Goal: Task Accomplishment & Management: Use online tool/utility

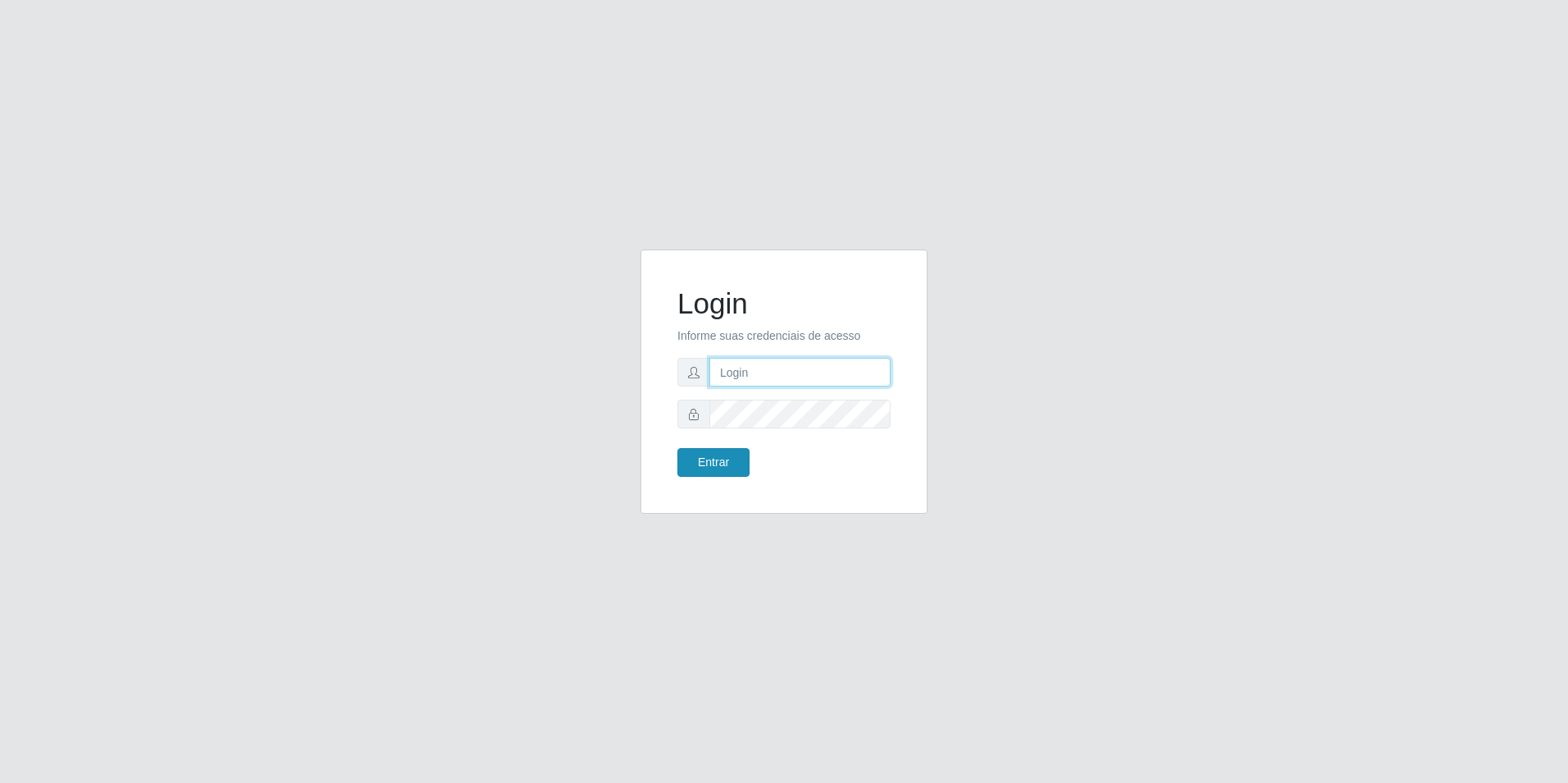
type input "[EMAIL_ADDRESS][DOMAIN_NAME]"
click at [715, 465] on button "Entrar" at bounding box center [713, 462] width 72 height 28
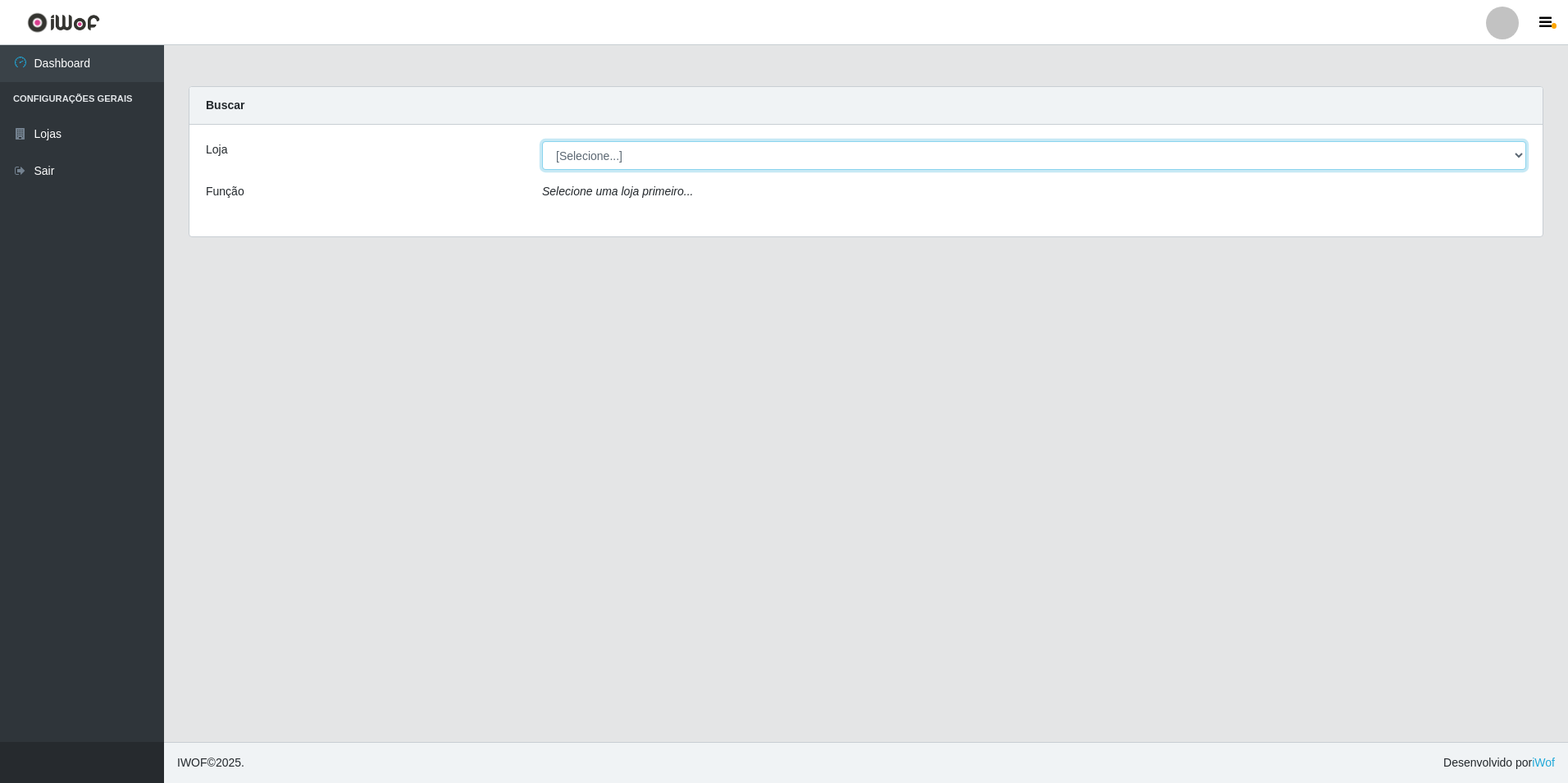
click at [592, 161] on select "[Selecione...] Extrabom - Loja 57 Anchieta" at bounding box center [1034, 155] width 984 height 28
select select "470"
click at [542, 141] on select "[Selecione...] Extrabom - Loja 57 Anchieta" at bounding box center [1034, 155] width 984 height 28
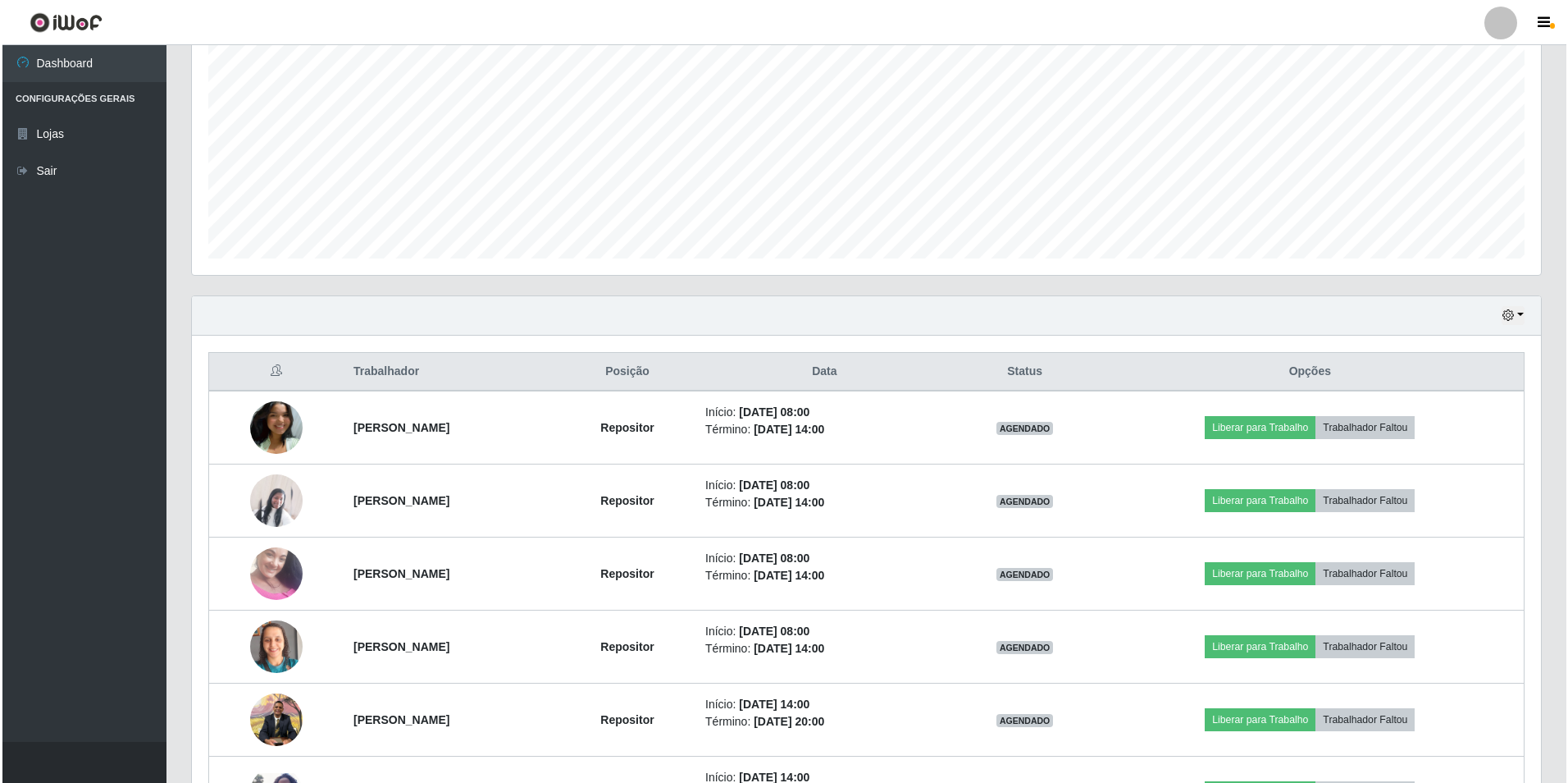
scroll to position [410, 0]
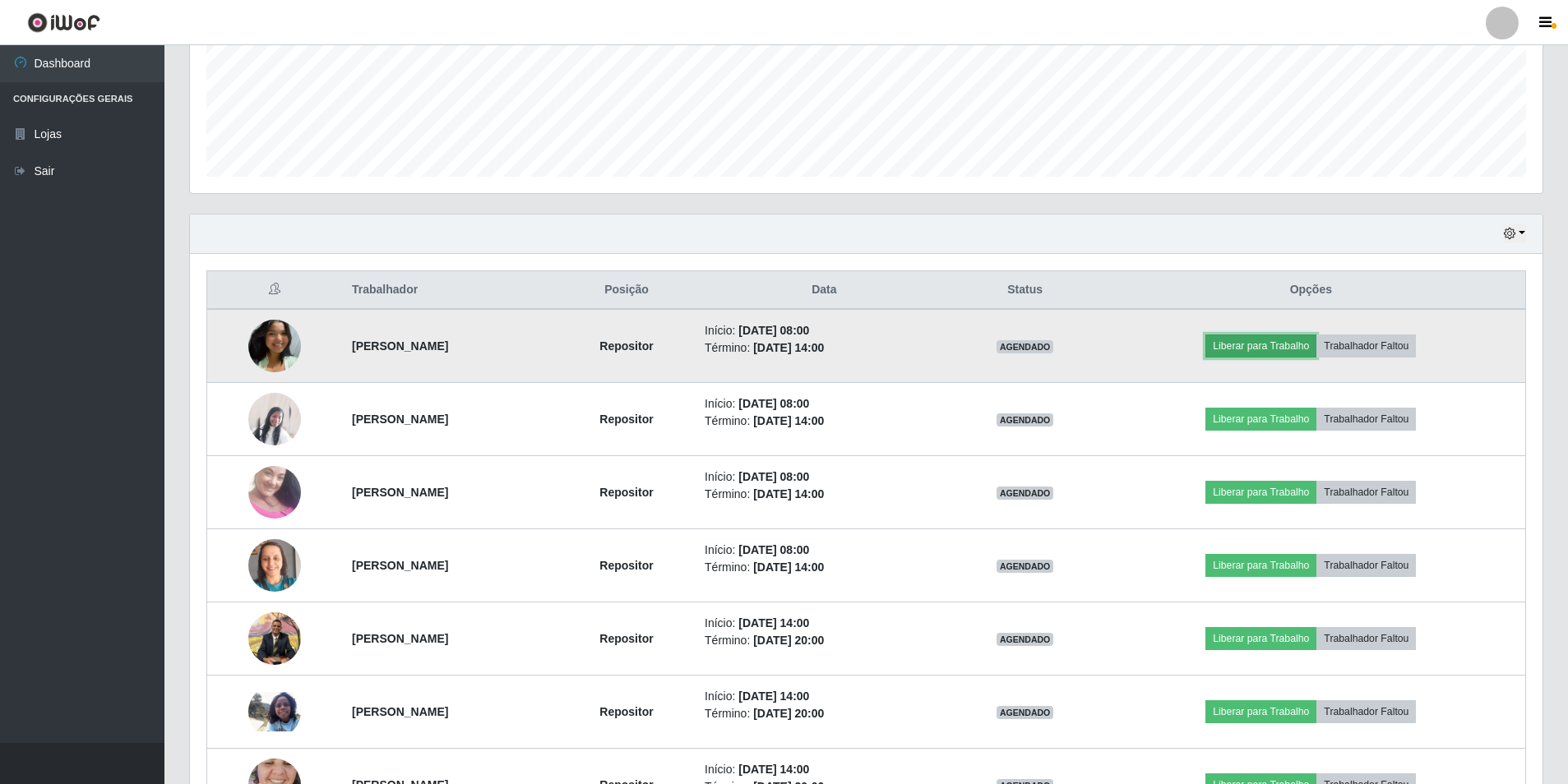
click at [1295, 347] on button "Liberar para Trabalho" at bounding box center [1260, 345] width 111 height 23
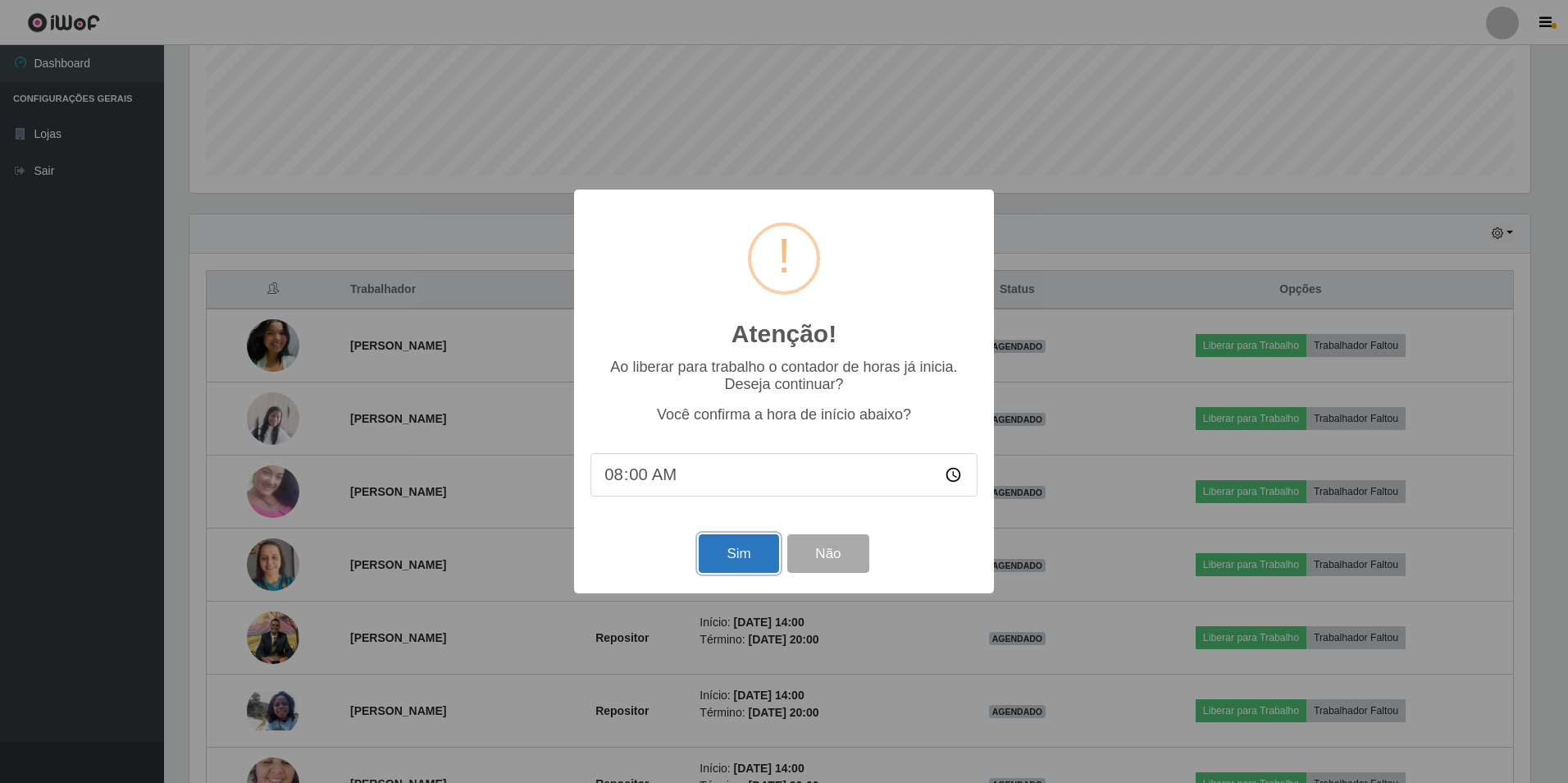
click at [751, 545] on button "Sim" at bounding box center [738, 553] width 79 height 38
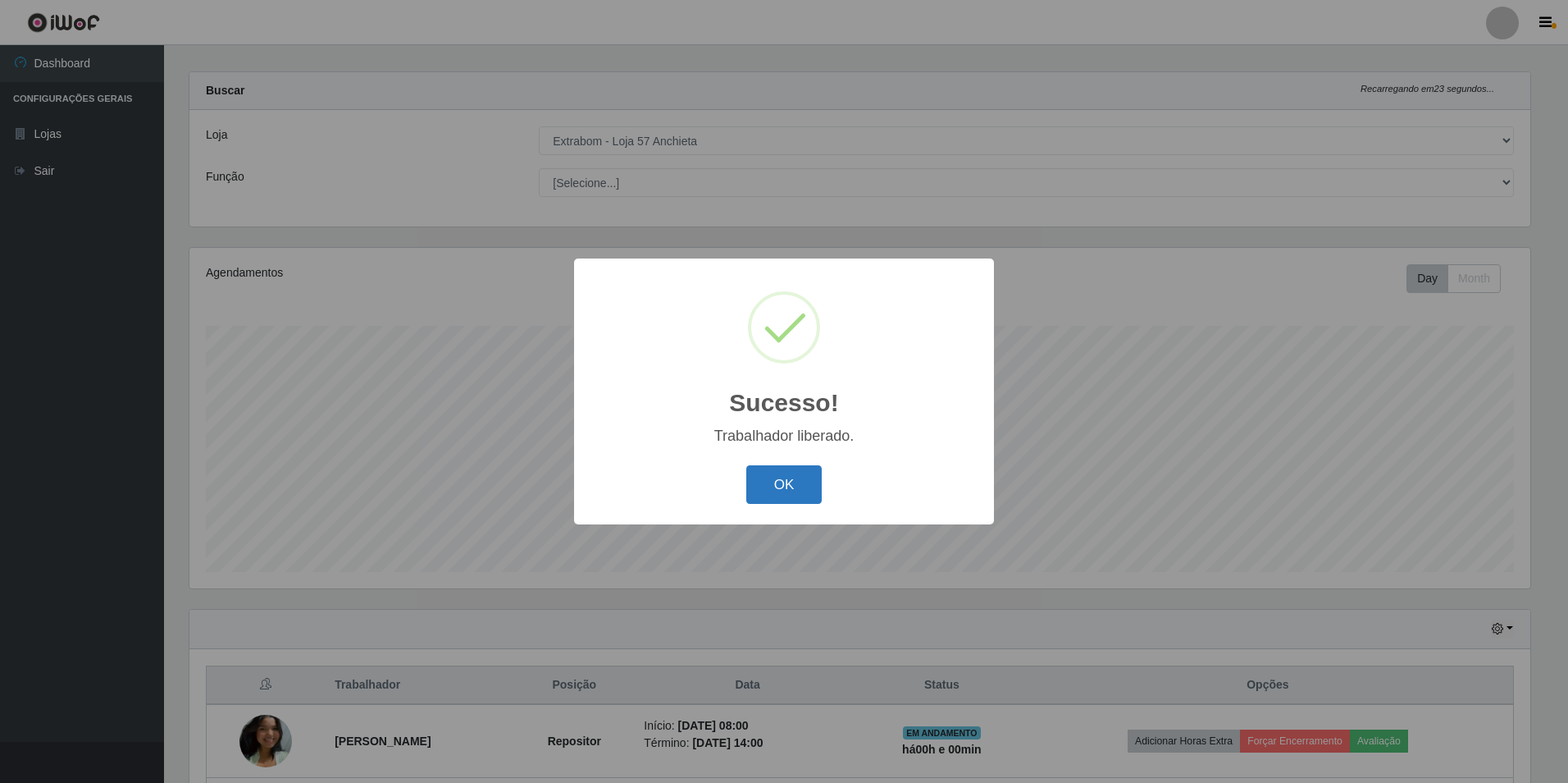
click at [764, 484] on button "OK" at bounding box center [784, 484] width 76 height 38
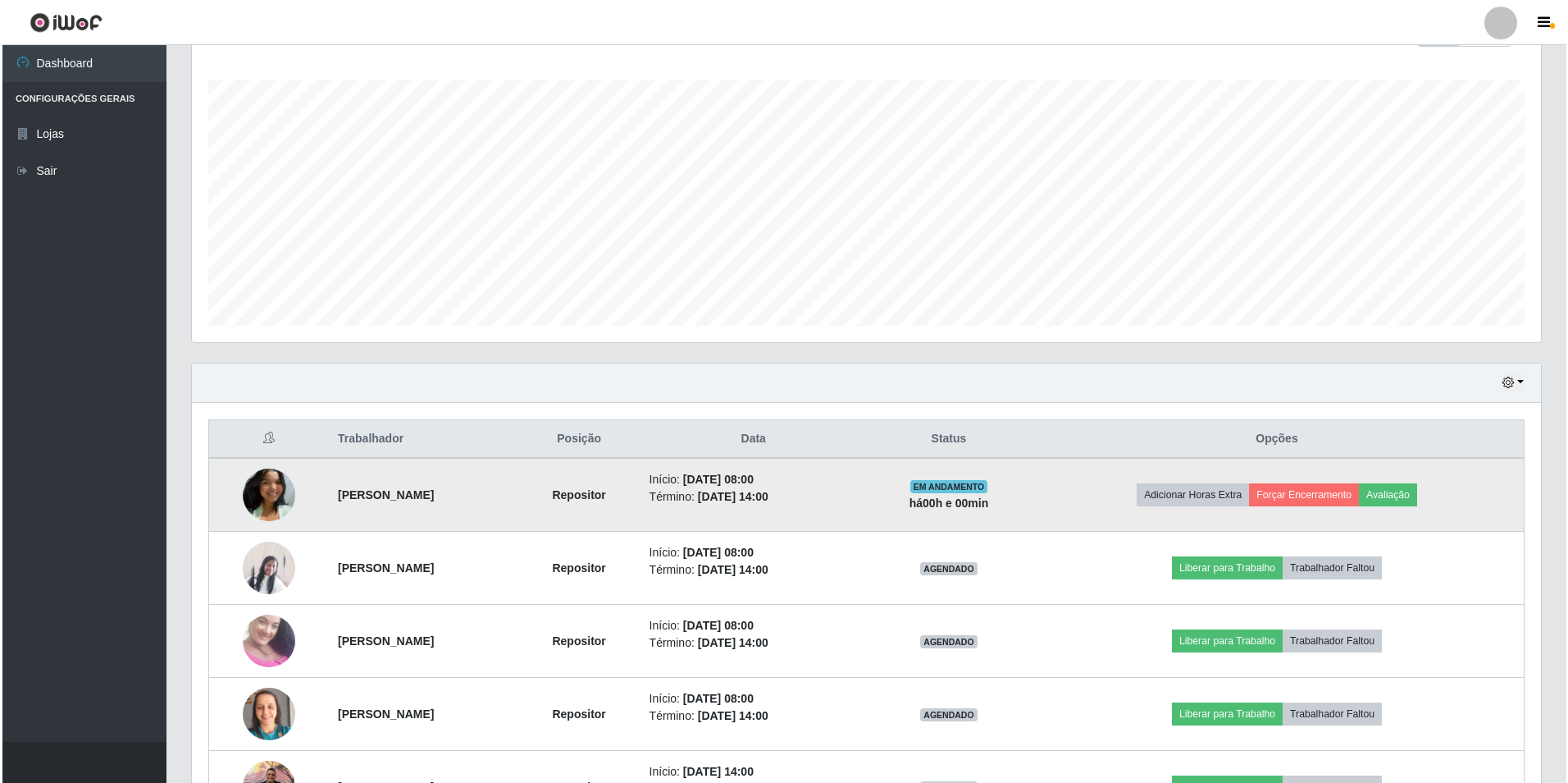
scroll to position [343, 0]
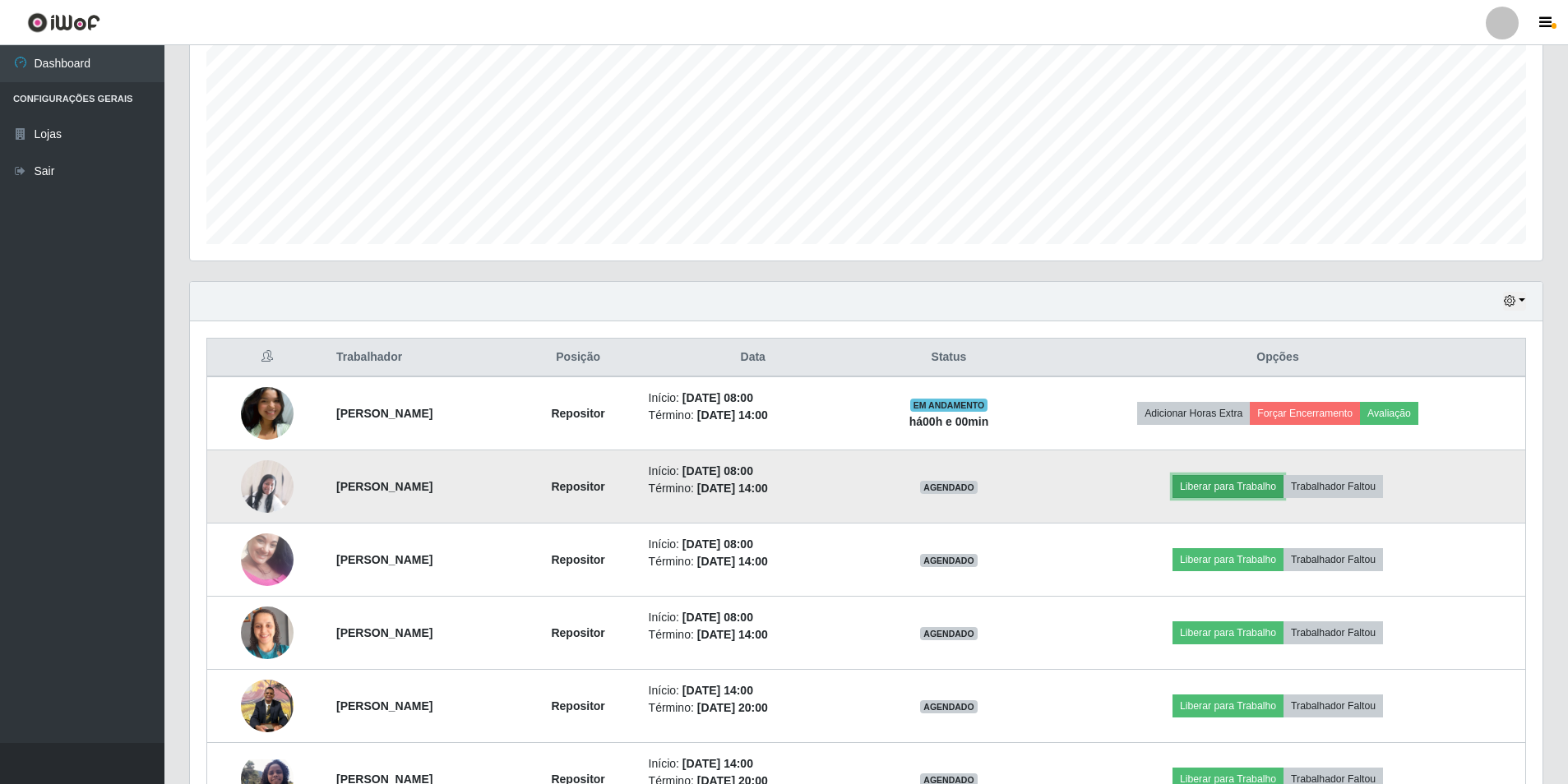
click at [1234, 491] on button "Liberar para Trabalho" at bounding box center [1228, 486] width 111 height 23
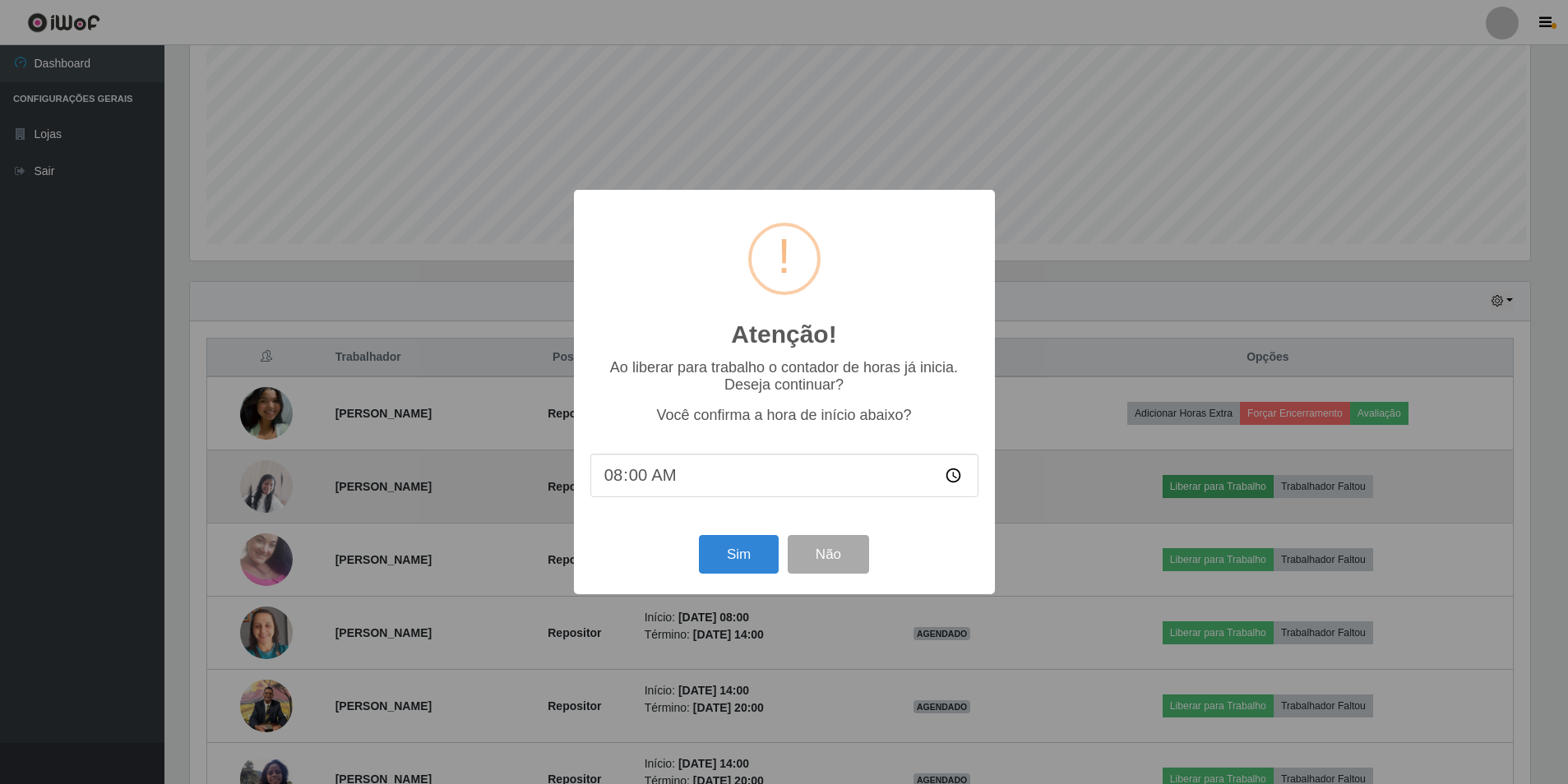
scroll to position [341, 1344]
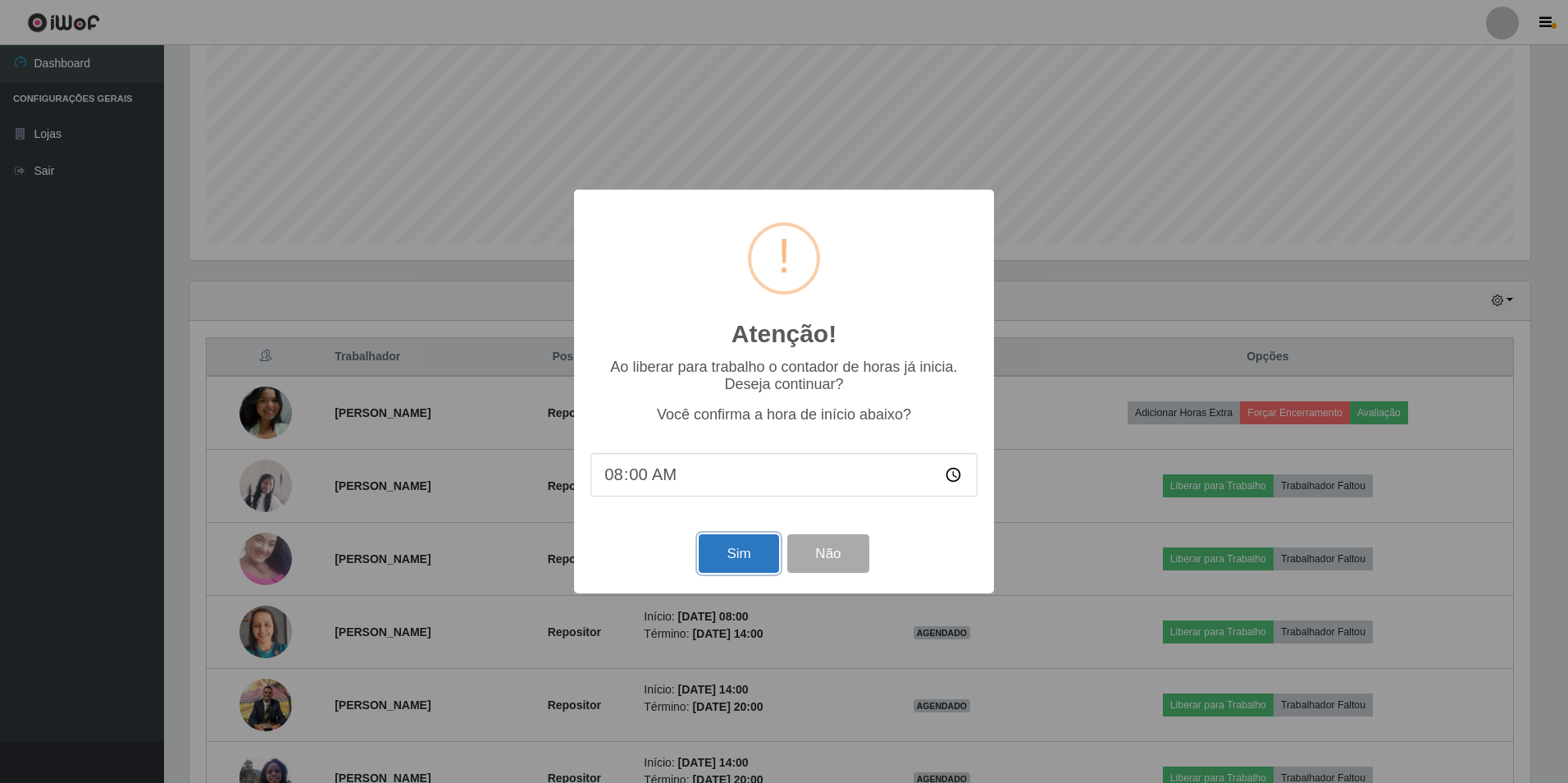
click at [750, 558] on button "Sim" at bounding box center [738, 553] width 79 height 38
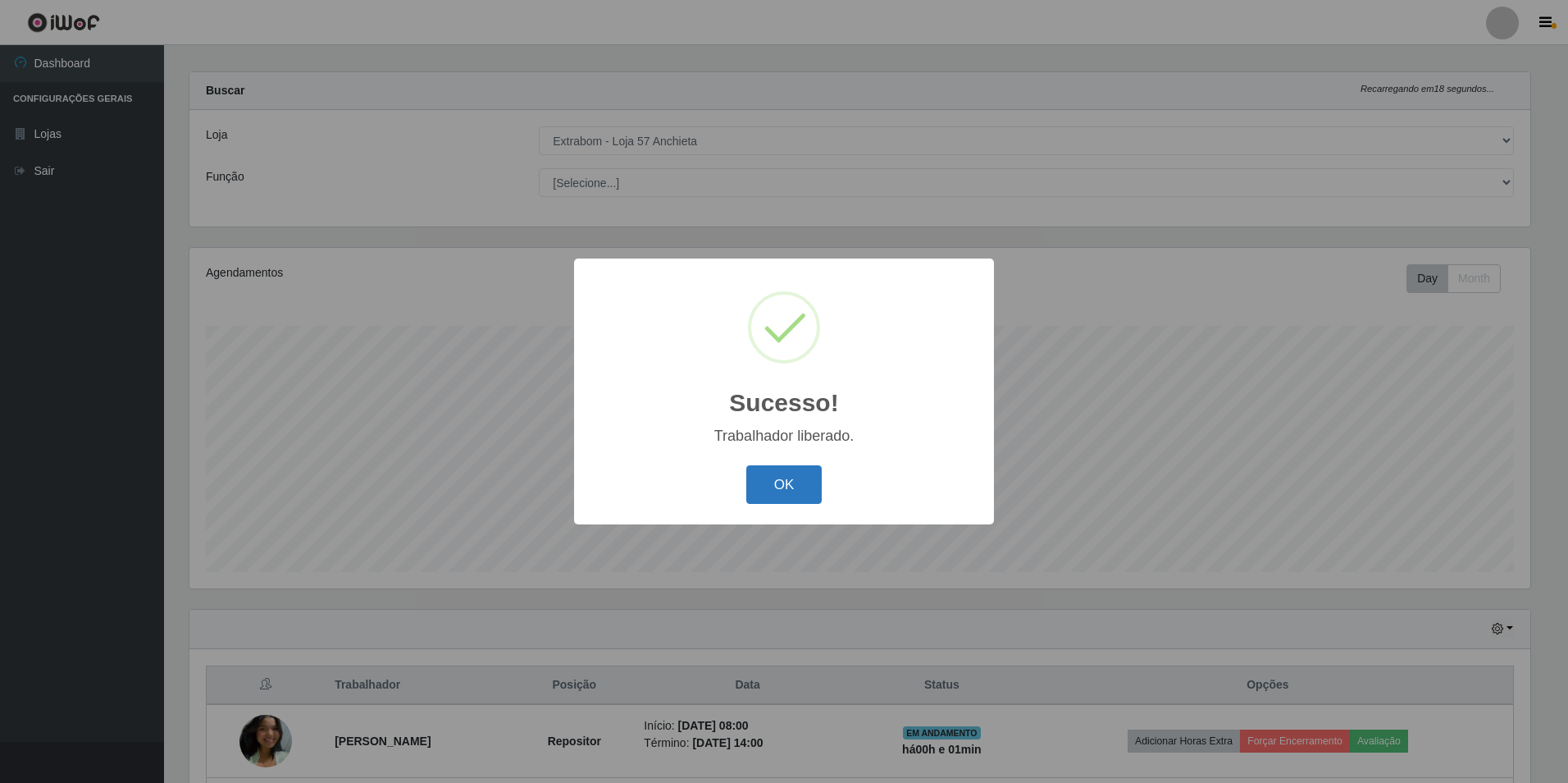
click at [798, 495] on button "OK" at bounding box center [784, 484] width 76 height 38
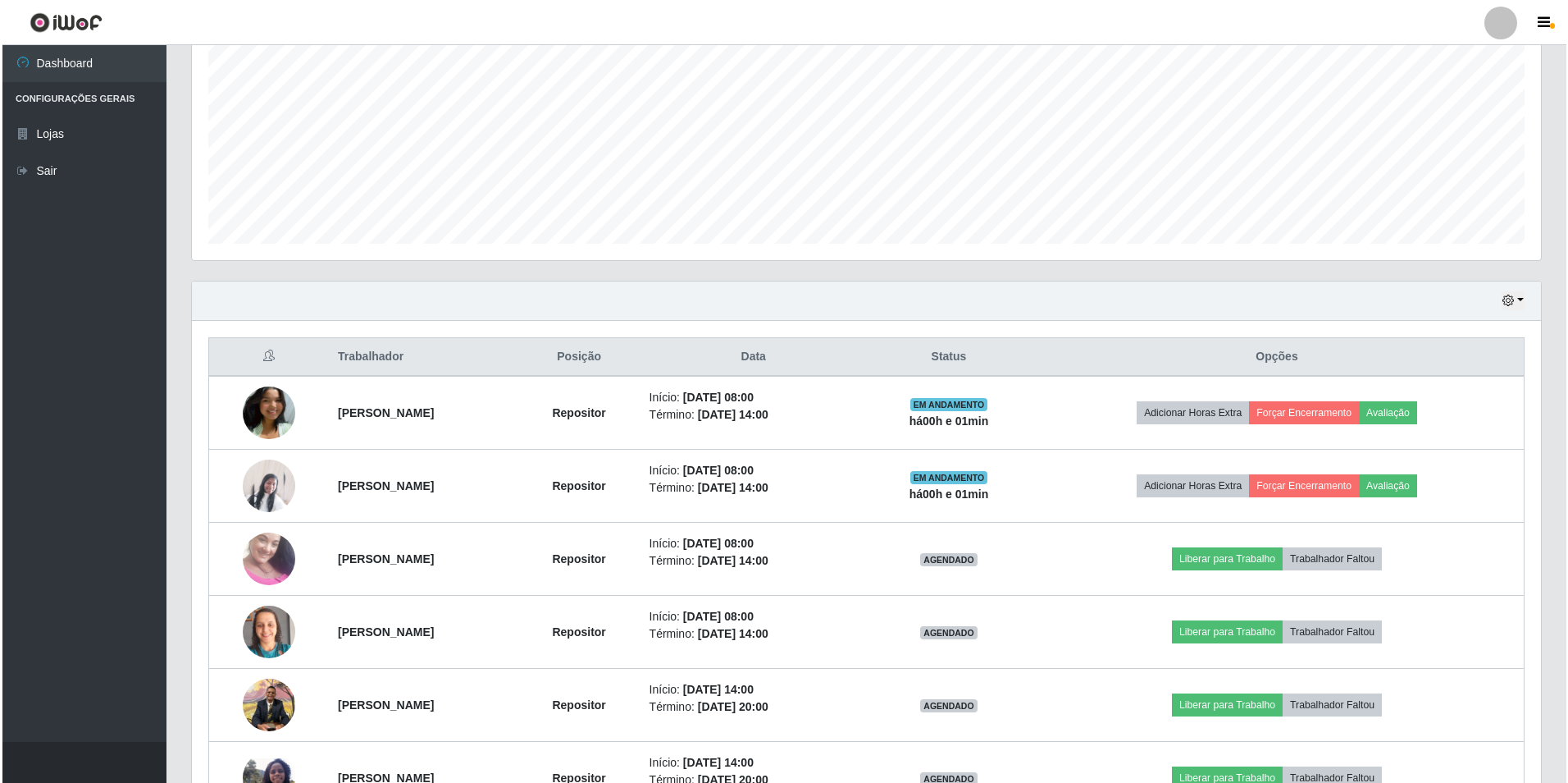
scroll to position [425, 0]
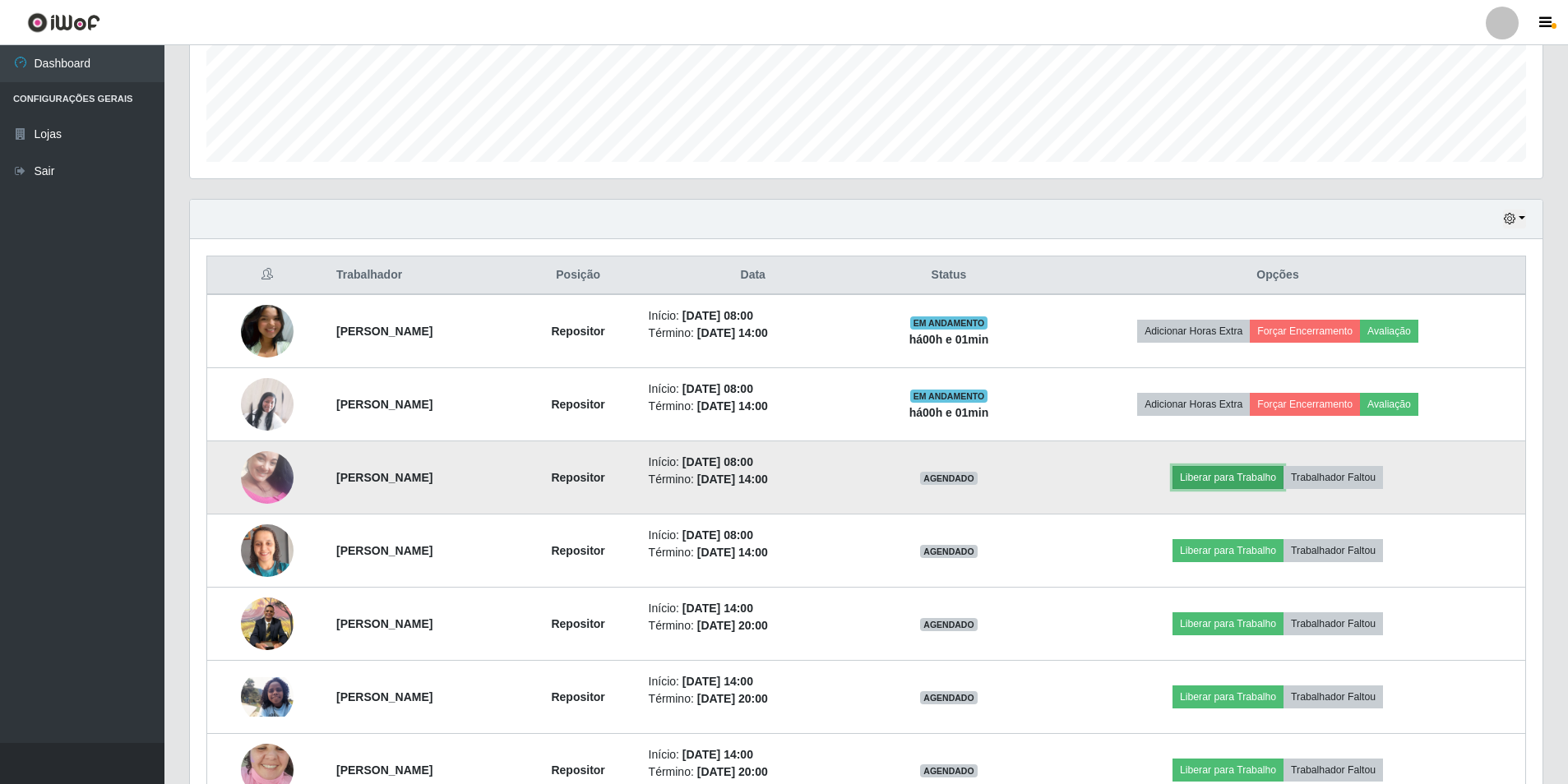
click at [1254, 484] on button "Liberar para Trabalho" at bounding box center [1228, 476] width 111 height 23
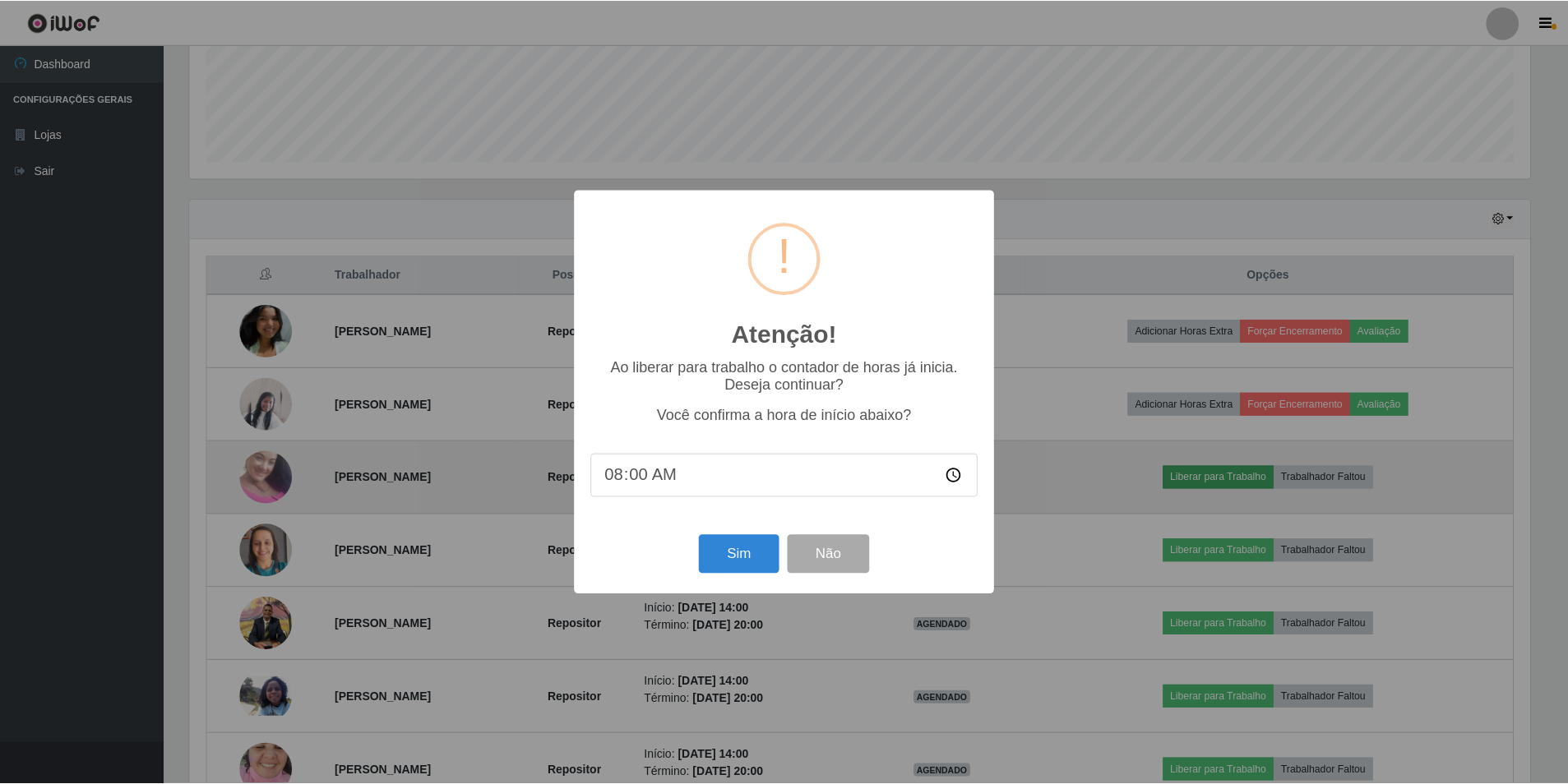
scroll to position [341, 1344]
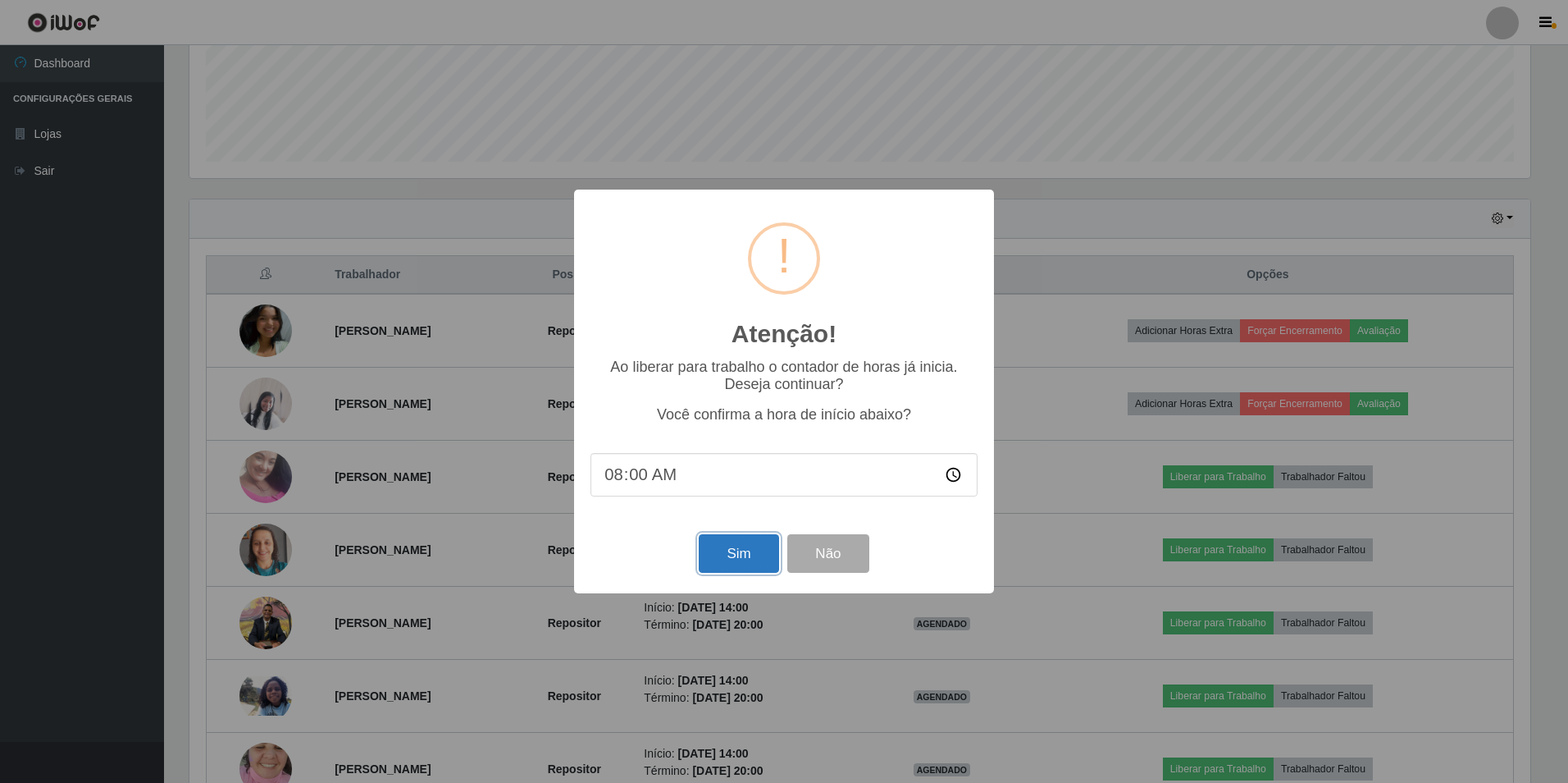
click at [746, 547] on button "Sim" at bounding box center [738, 553] width 79 height 38
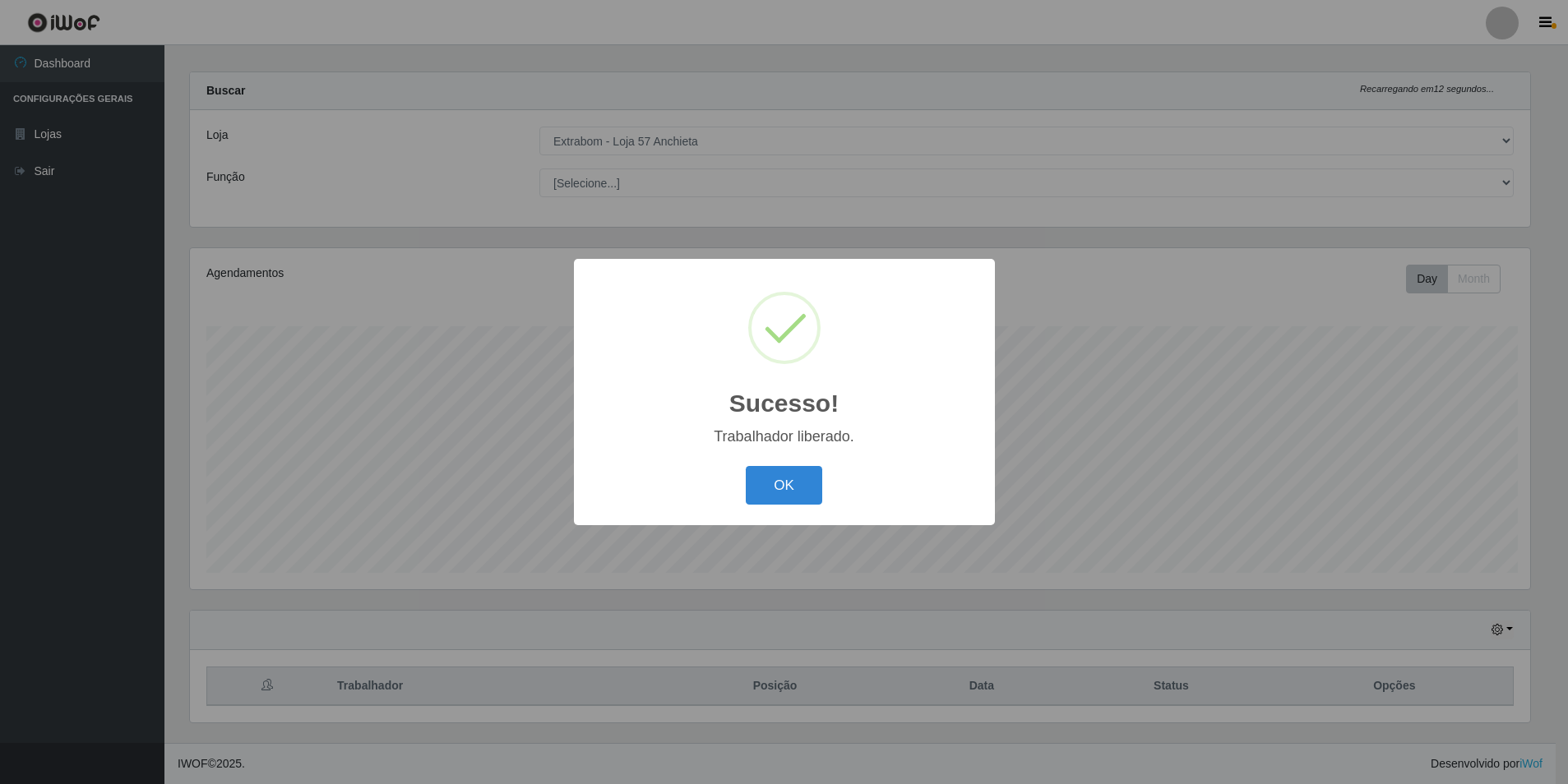
scroll to position [0, 0]
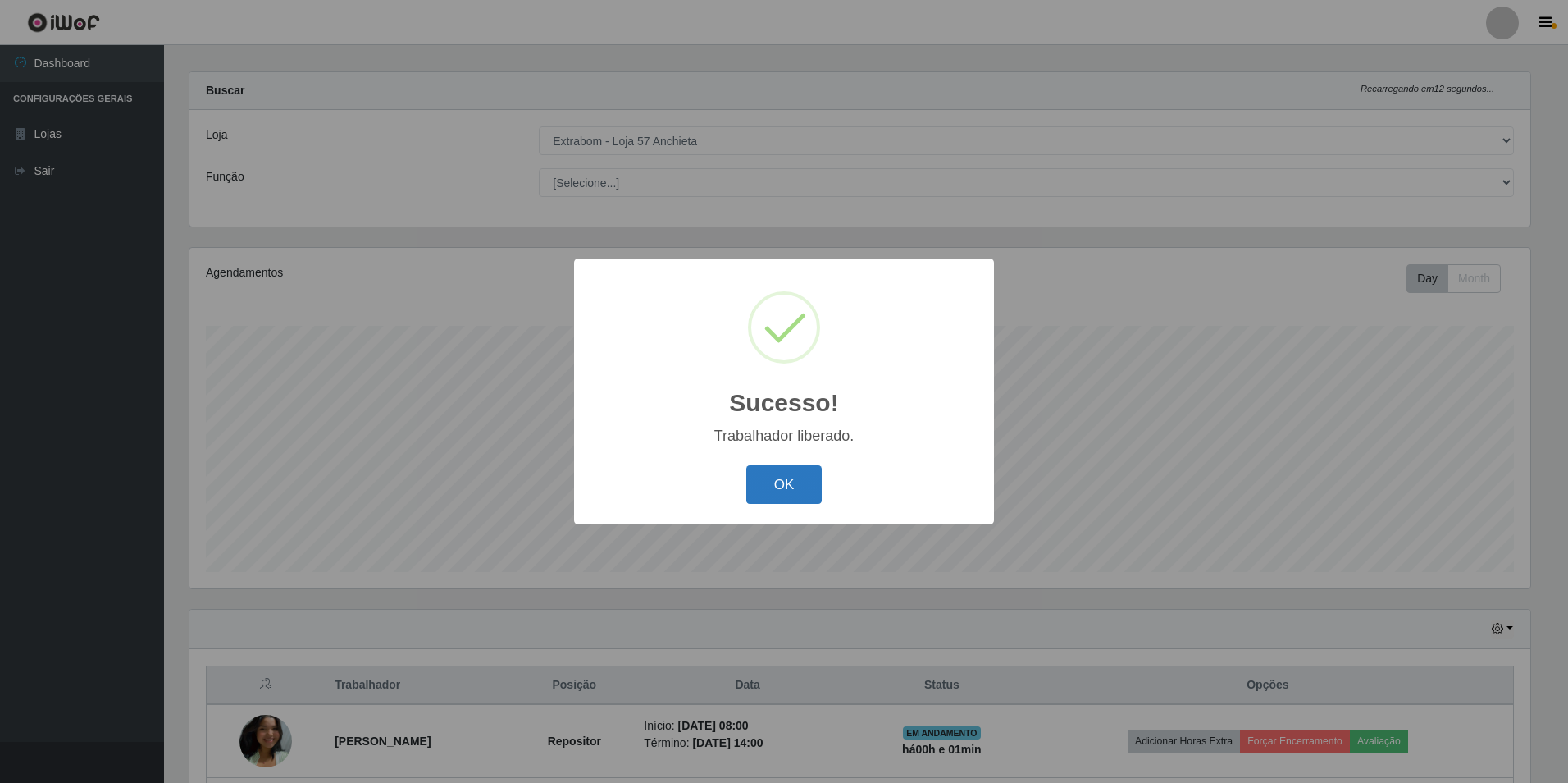
click at [779, 492] on button "OK" at bounding box center [784, 484] width 76 height 38
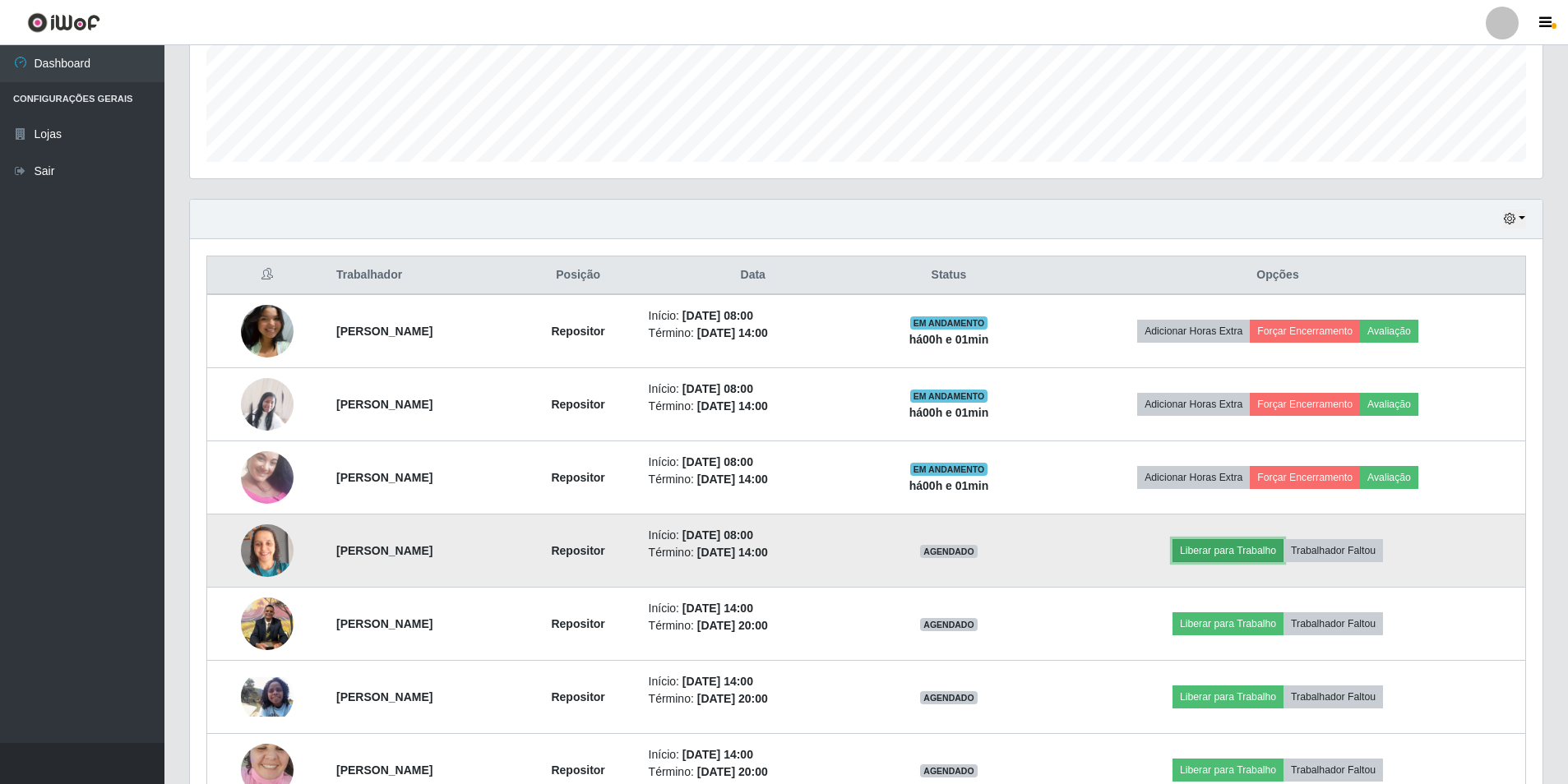
click at [1237, 552] on button "Liberar para Trabalho" at bounding box center [1228, 550] width 111 height 23
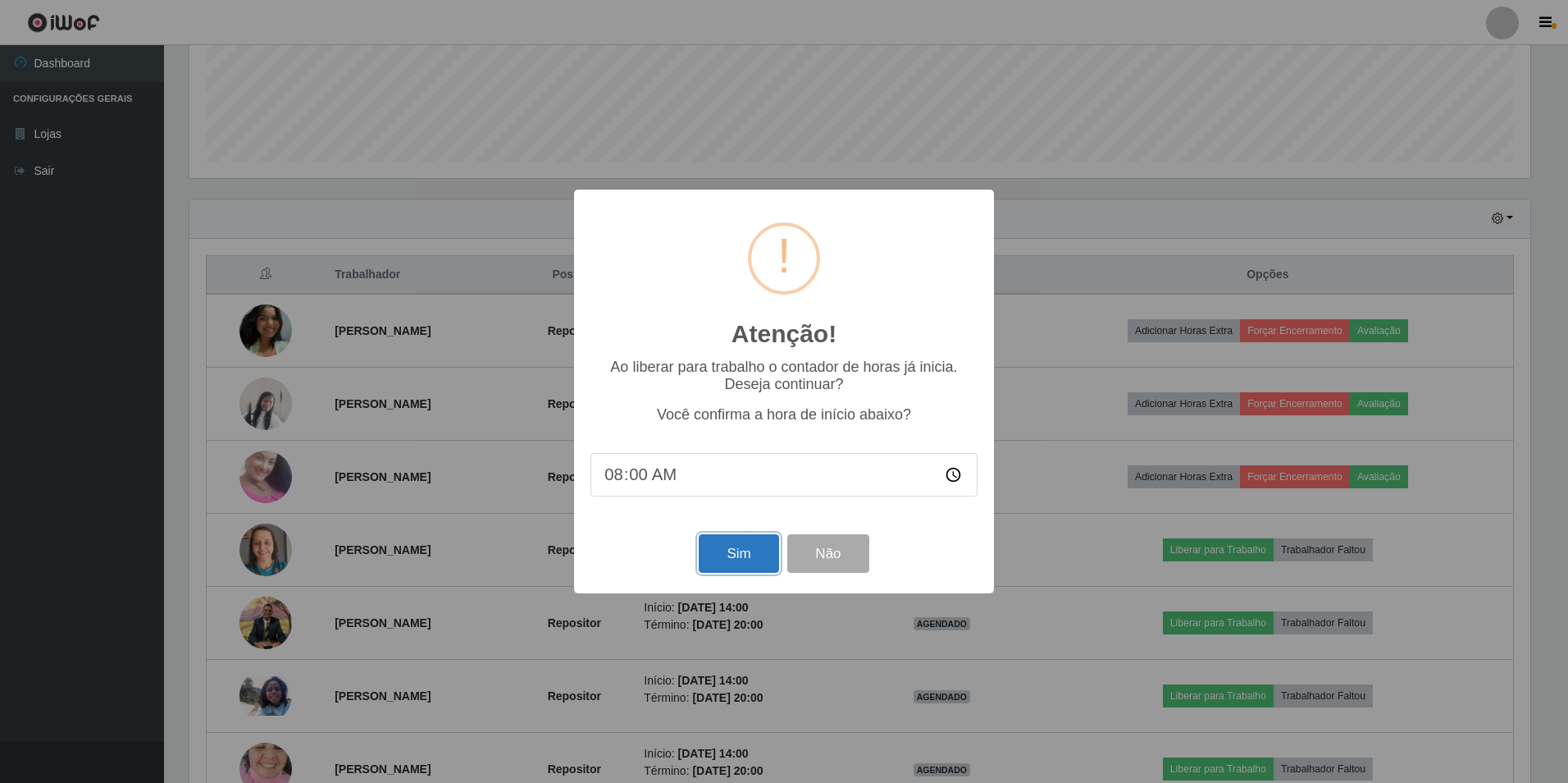
click at [729, 553] on button "Sim" at bounding box center [738, 553] width 79 height 38
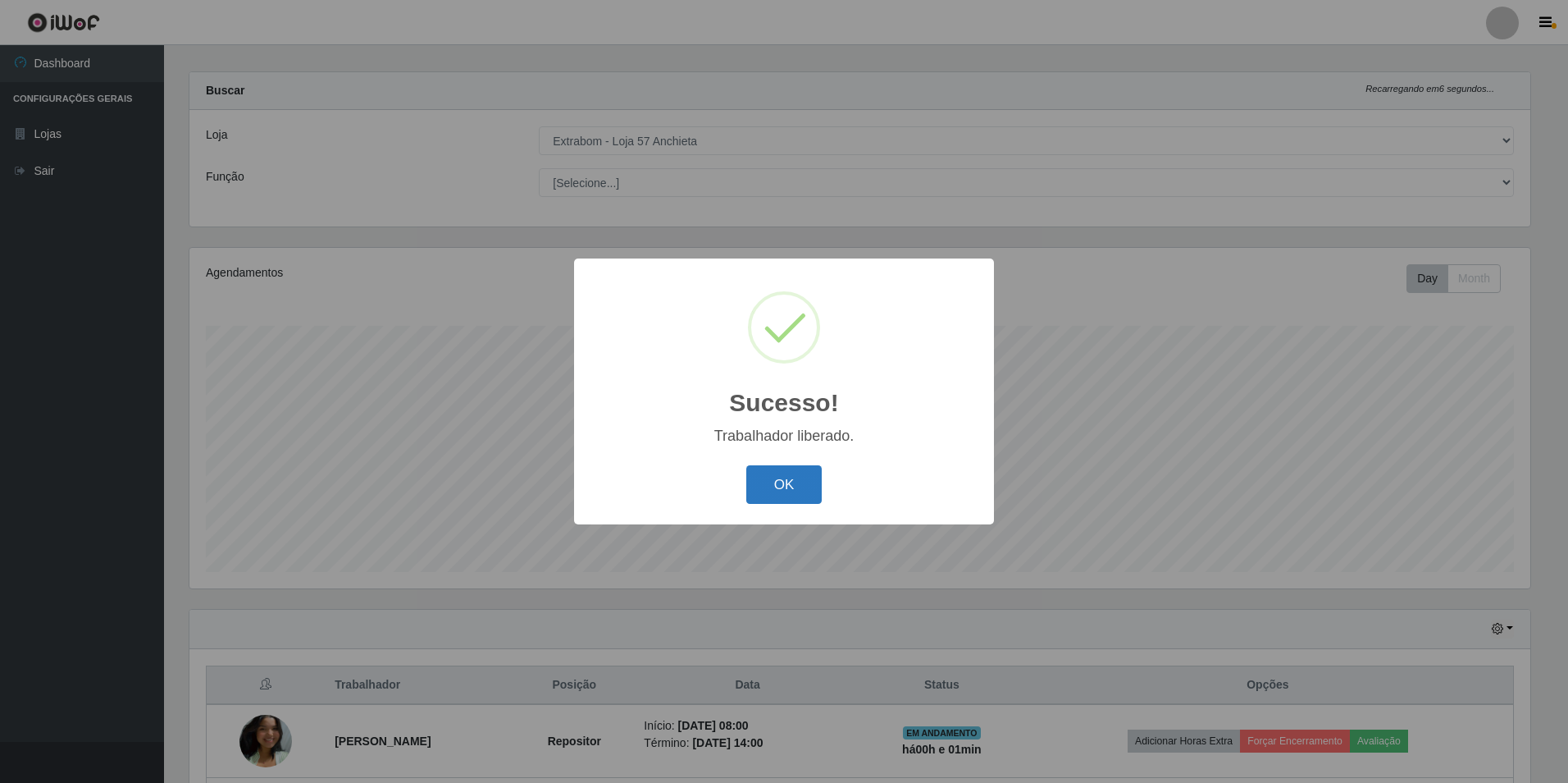
click at [799, 498] on button "OK" at bounding box center [784, 484] width 76 height 38
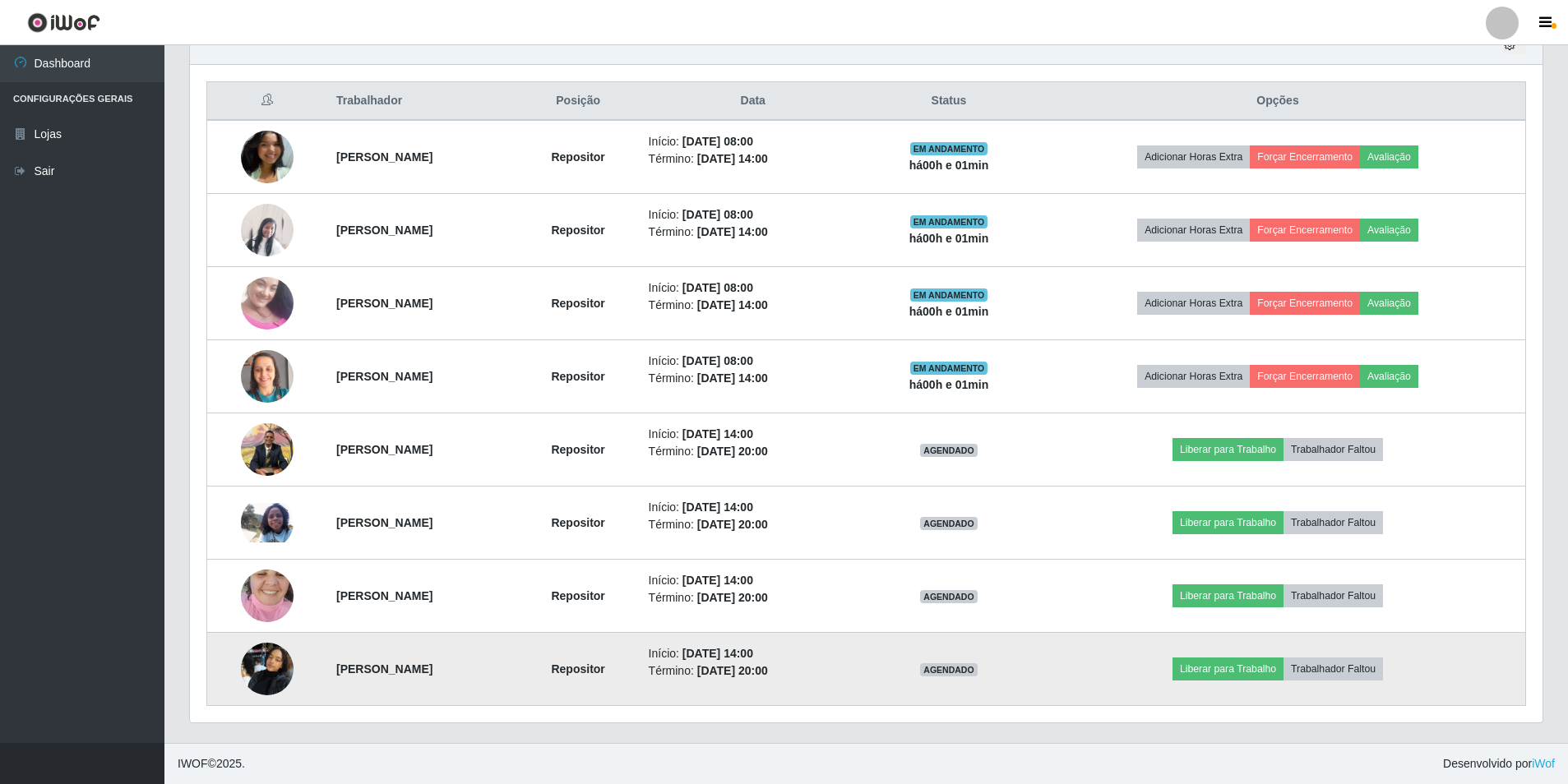
click at [261, 669] on img at bounding box center [268, 667] width 53 height 70
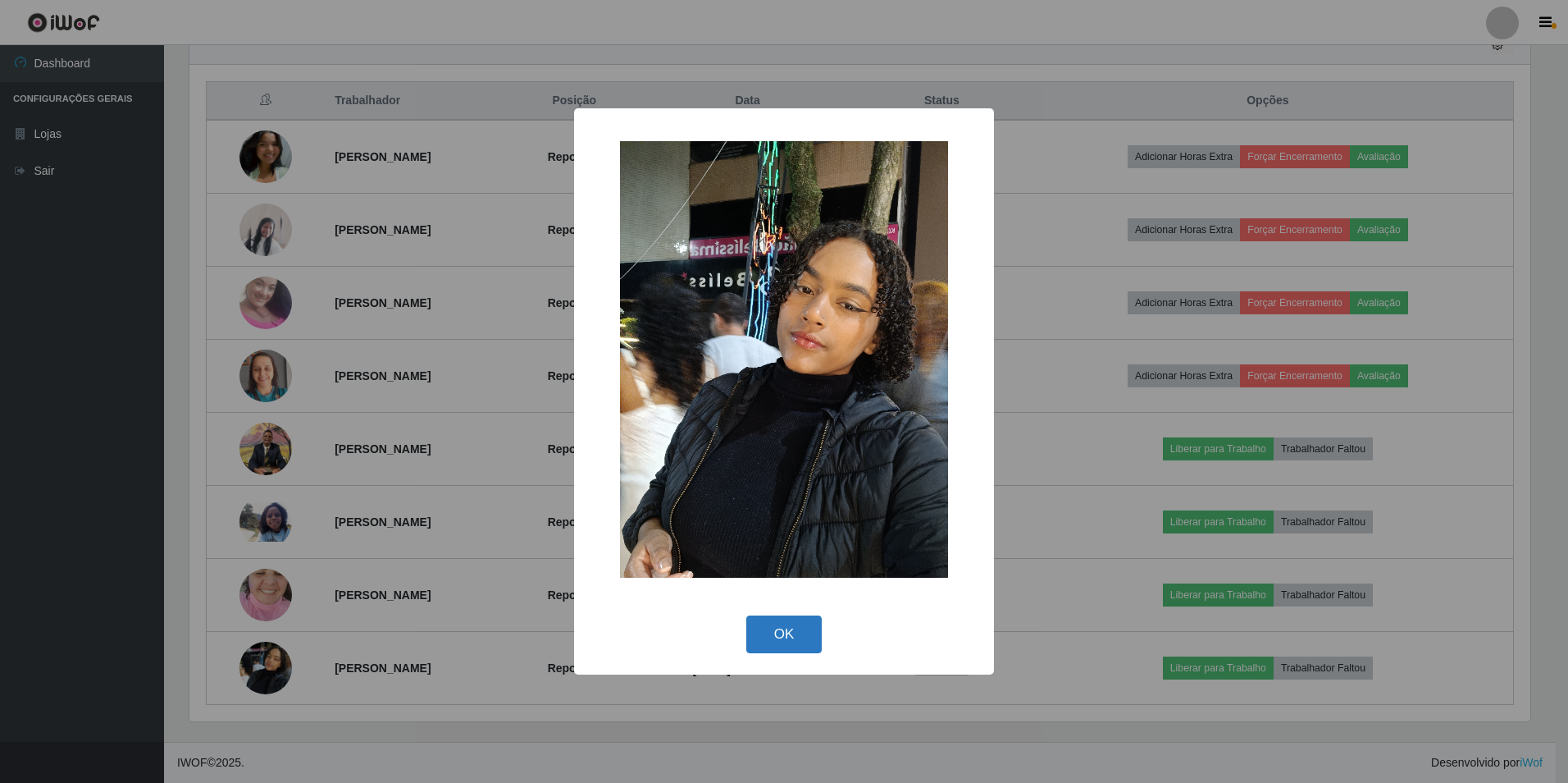
click at [748, 647] on button "OK" at bounding box center [784, 634] width 76 height 38
